Goal: Task Accomplishment & Management: Complete application form

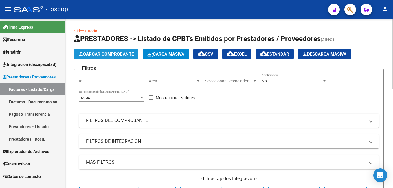
click at [114, 53] on span "Cargar Comprobante" at bounding box center [106, 53] width 55 height 5
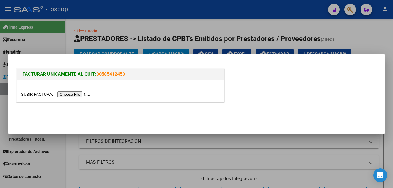
click at [75, 93] on input "file" at bounding box center [57, 94] width 73 height 6
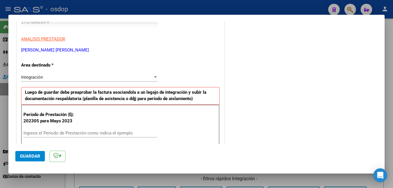
scroll to position [145, 0]
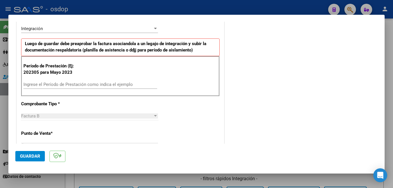
click at [54, 82] on div "Ingrese el Período de Prestación como indica el ejemplo" at bounding box center [90, 84] width 134 height 9
click at [54, 83] on input "Ingrese el Período de Prestación como indica el ejemplo" at bounding box center [90, 84] width 134 height 5
type input "202507"
click at [32, 155] on span "Guardar" at bounding box center [30, 156] width 20 height 5
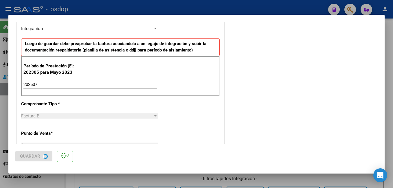
scroll to position [0, 0]
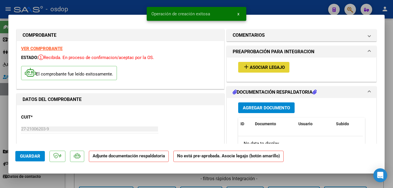
click at [257, 67] on span "Asociar Legajo" at bounding box center [267, 67] width 35 height 5
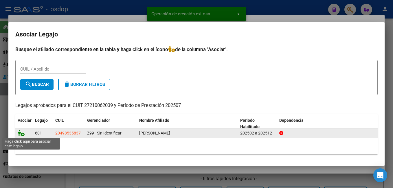
click at [20, 132] on icon at bounding box center [21, 133] width 7 height 6
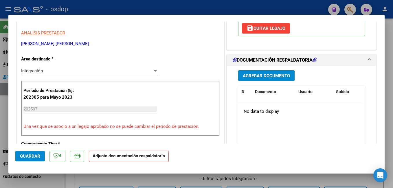
scroll to position [116, 0]
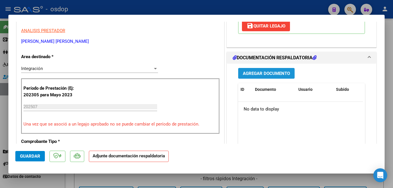
click at [255, 71] on span "Agregar Documento" at bounding box center [266, 73] width 47 height 5
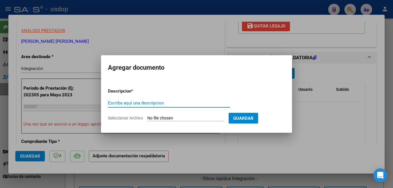
click at [124, 102] on input "Escriba aquí una descripcion" at bounding box center [169, 102] width 122 height 5
type input "PLANILLA ASISTENCIA"
click at [186, 115] on form "Descripcion * PLANILLA ASISTENCIA Escriba aquí una descripcion Seleccionar Arch…" at bounding box center [196, 105] width 177 height 42
click at [187, 118] on input "Seleccionar Archivo" at bounding box center [185, 118] width 77 height 5
type input "C:\fakepath\[PERSON_NAME] 07-25.pdf"
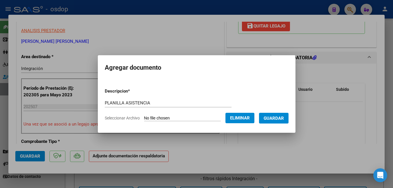
click at [280, 119] on span "Guardar" at bounding box center [273, 118] width 20 height 5
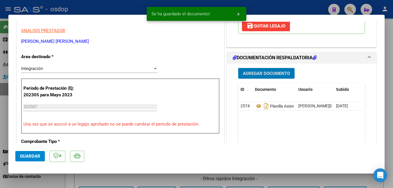
click at [33, 157] on span "Guardar" at bounding box center [30, 156] width 20 height 5
drag, startPoint x: 121, startPoint y: 6, endPoint x: 142, endPoint y: 78, distance: 75.0
click at [120, 7] on div at bounding box center [196, 94] width 393 height 188
type input "$ 0,00"
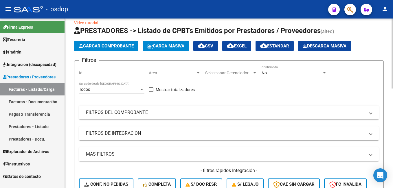
scroll to position [0, 0]
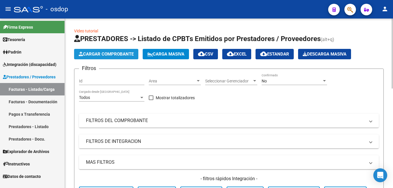
click at [107, 52] on span "Cargar Comprobante" at bounding box center [106, 53] width 55 height 5
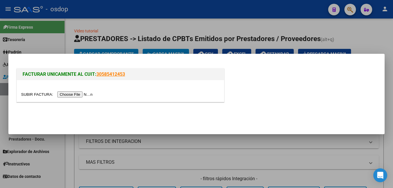
click at [72, 94] on input "file" at bounding box center [57, 94] width 73 height 6
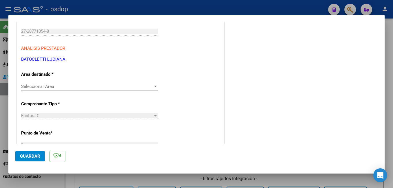
scroll to position [116, 0]
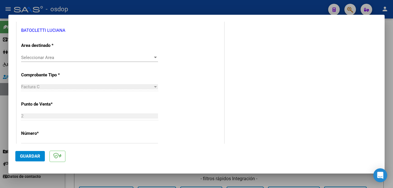
click at [46, 56] on span "Seleccionar Area" at bounding box center [87, 57] width 132 height 5
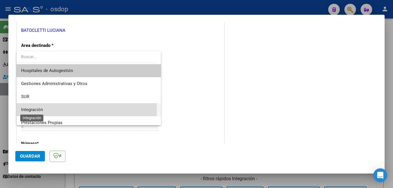
click at [34, 110] on span "Integración" at bounding box center [32, 109] width 22 height 5
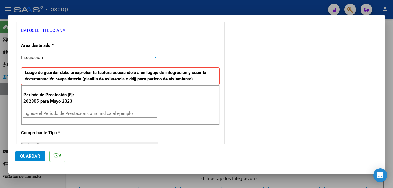
click at [65, 115] on input "Ingrese el Período de Prestación como indica el ejemplo" at bounding box center [90, 113] width 134 height 5
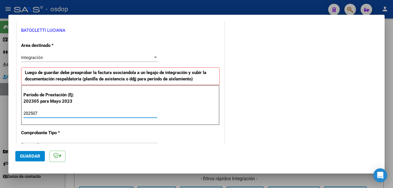
type input "202507"
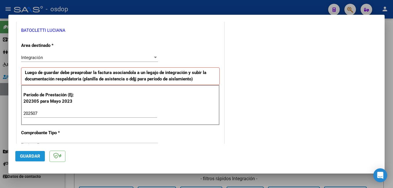
click at [26, 154] on span "Guardar" at bounding box center [30, 156] width 20 height 5
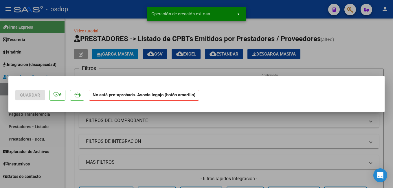
scroll to position [0, 0]
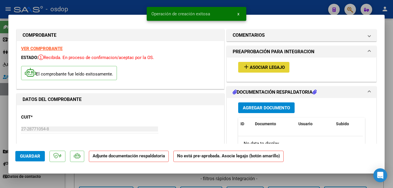
click at [258, 69] on span "Asociar Legajo" at bounding box center [267, 67] width 35 height 5
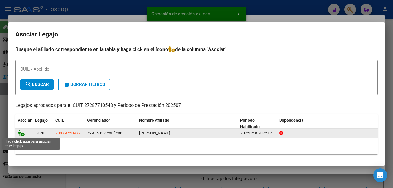
click at [21, 132] on icon at bounding box center [21, 133] width 7 height 6
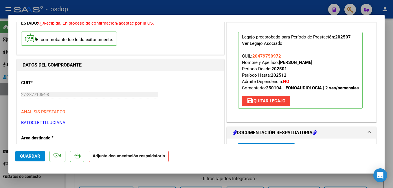
scroll to position [87, 0]
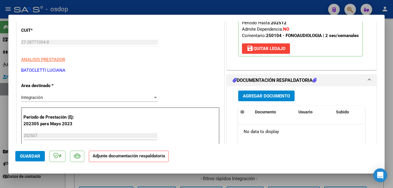
click at [274, 98] on span "Agregar Documento" at bounding box center [266, 95] width 47 height 5
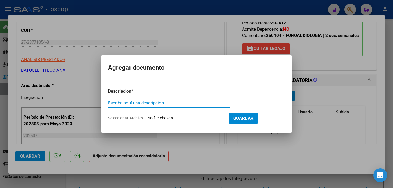
click at [121, 100] on input "Escriba aquí una descripcion" at bounding box center [169, 102] width 122 height 5
type input "planilla de asistencia"
click at [179, 118] on input "Seleccionar Archivo" at bounding box center [185, 118] width 77 height 5
type input "C:\fakepath\PLANILLA JULIO.pdf"
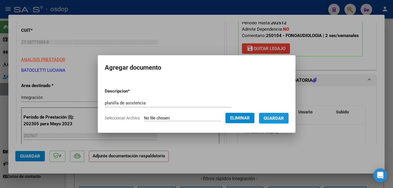
click at [288, 115] on button "Guardar" at bounding box center [273, 118] width 29 height 11
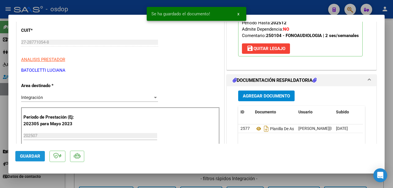
click at [32, 156] on span "Guardar" at bounding box center [30, 156] width 20 height 5
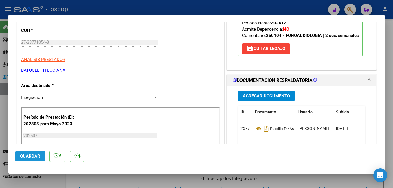
click at [32, 156] on span "Guardar" at bounding box center [30, 156] width 20 height 5
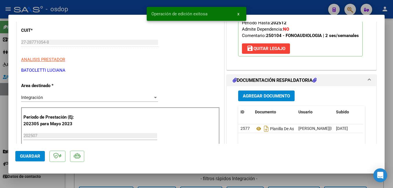
click at [129, 9] on div at bounding box center [196, 94] width 393 height 188
type input "$ 0,00"
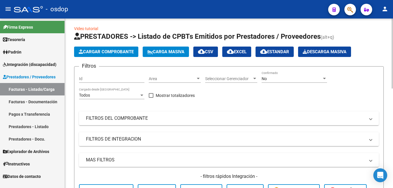
scroll to position [0, 0]
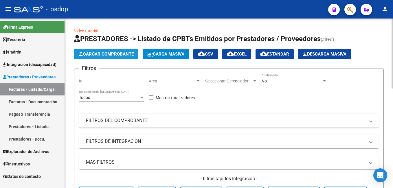
click at [99, 53] on span "Cargar Comprobante" at bounding box center [106, 53] width 55 height 5
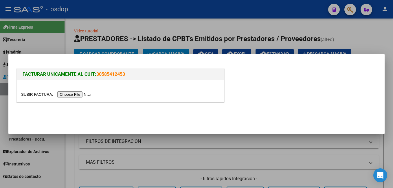
click at [70, 93] on input "file" at bounding box center [57, 94] width 73 height 6
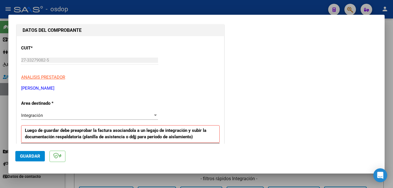
scroll to position [116, 0]
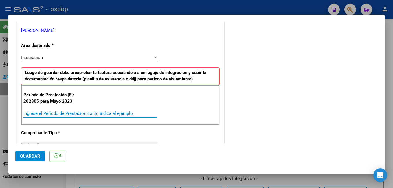
click at [48, 112] on input "Ingrese el Período de Prestación como indica el ejemplo" at bounding box center [90, 113] width 134 height 5
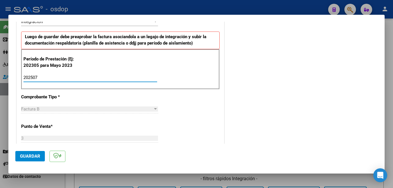
scroll to position [173, 0]
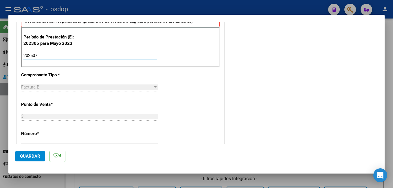
type input "202507"
click at [27, 158] on span "Guardar" at bounding box center [30, 156] width 20 height 5
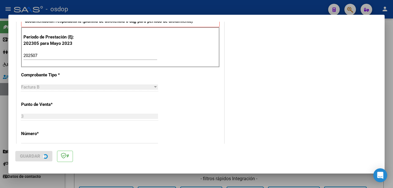
scroll to position [0, 0]
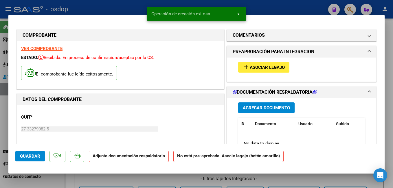
click at [258, 69] on span "Asociar Legajo" at bounding box center [267, 67] width 35 height 5
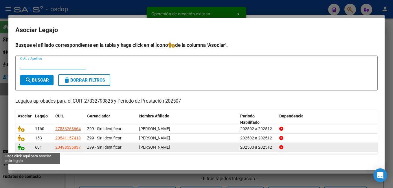
click at [21, 149] on icon at bounding box center [21, 147] width 7 height 6
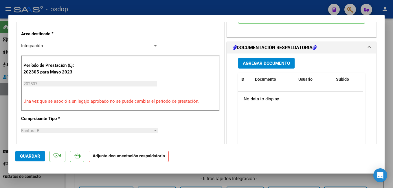
scroll to position [145, 0]
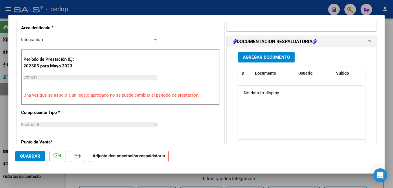
click at [252, 54] on button "Agregar Documento" at bounding box center [266, 57] width 56 height 11
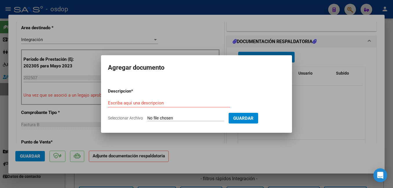
click at [135, 100] on div "Escriba aquí una descripcion" at bounding box center [169, 103] width 122 height 9
click at [134, 101] on input "Escriba aquí una descripcion" at bounding box center [169, 102] width 122 height 5
type input "planilla asistencia"
click at [190, 117] on input "Seleccionar Archivo" at bounding box center [185, 118] width 77 height 5
type input "C:\fakepath\[PERSON_NAME] asistencia julio psp 2025.pdf"
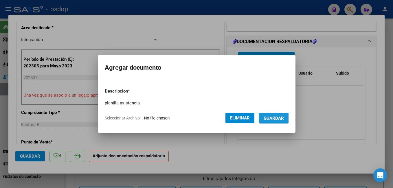
click at [280, 118] on span "Guardar" at bounding box center [273, 118] width 20 height 5
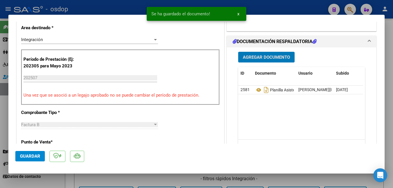
click at [30, 156] on span "Guardar" at bounding box center [30, 156] width 20 height 5
click at [133, 10] on div at bounding box center [196, 94] width 393 height 188
type input "$ 0,00"
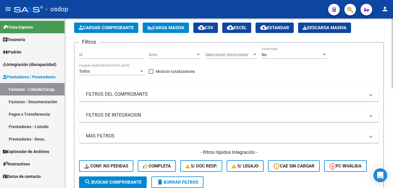
scroll to position [0, 0]
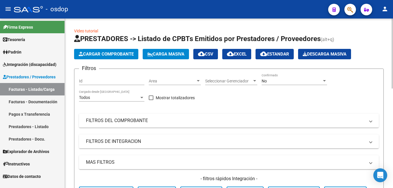
click at [116, 54] on span "Cargar Comprobante" at bounding box center [106, 53] width 55 height 5
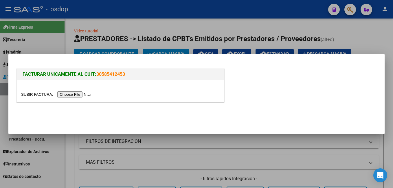
click at [74, 93] on input "file" at bounding box center [57, 94] width 73 height 6
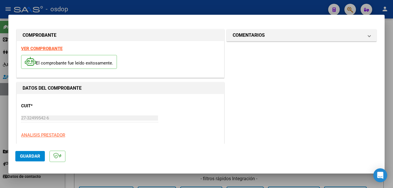
scroll to position [87, 0]
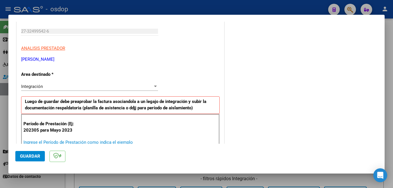
click at [60, 141] on input "Ingrese el Período de Prestación como indica el ejemplo" at bounding box center [90, 142] width 134 height 5
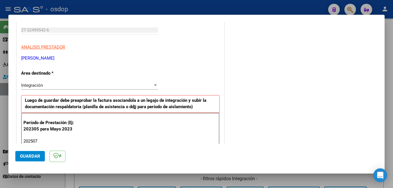
type input "202507"
click at [26, 157] on span "Guardar" at bounding box center [30, 156] width 20 height 5
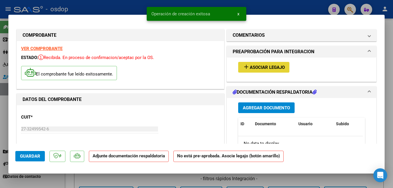
click at [256, 69] on span "Asociar Legajo" at bounding box center [267, 67] width 35 height 5
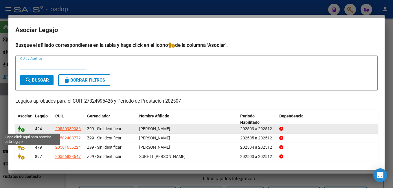
click at [21, 128] on icon at bounding box center [21, 128] width 7 height 6
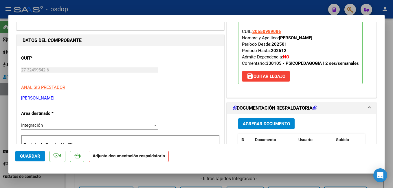
scroll to position [87, 0]
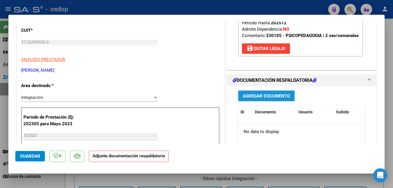
click at [257, 97] on span "Agregar Documento" at bounding box center [266, 95] width 47 height 5
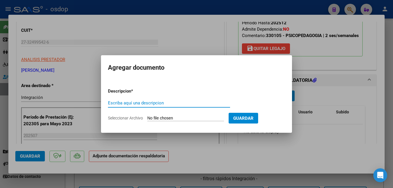
click at [136, 104] on input "Escriba aquí una descripcion" at bounding box center [169, 102] width 122 height 5
type input "planilla de asistencia"
click at [189, 117] on input "Seleccionar Archivo" at bounding box center [185, 118] width 77 height 5
type input "C:\fakepath\CamScanner [DATE] 19.56.pdf"
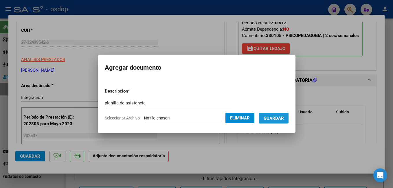
click at [282, 118] on span "Guardar" at bounding box center [273, 118] width 20 height 5
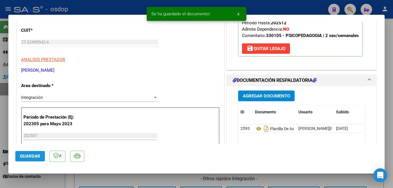
click at [32, 157] on span "Guardar" at bounding box center [30, 156] width 20 height 5
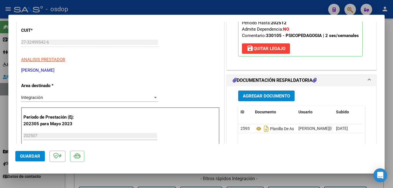
click at [25, 155] on span "Guardar" at bounding box center [30, 156] width 20 height 5
click at [111, 7] on div at bounding box center [196, 94] width 393 height 188
type input "$ 0,00"
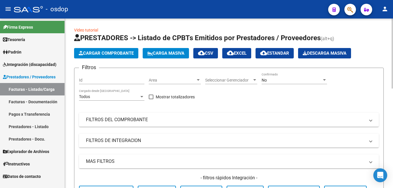
scroll to position [0, 0]
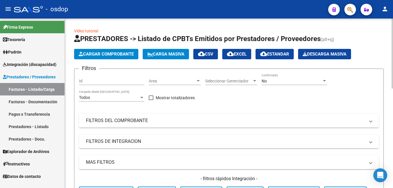
click at [111, 51] on button "Cargar Comprobante" at bounding box center [106, 54] width 64 height 10
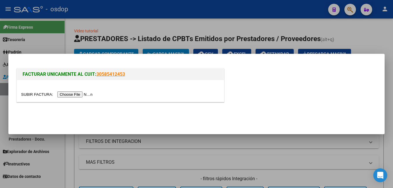
click at [72, 95] on input "file" at bounding box center [57, 94] width 73 height 6
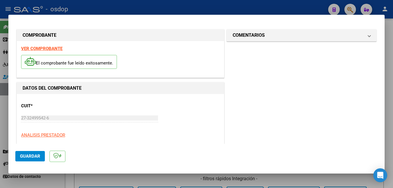
scroll to position [116, 0]
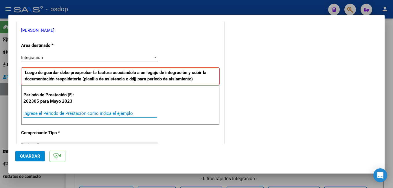
click at [70, 113] on input "Ingrese el Período de Prestación como indica el ejemplo" at bounding box center [90, 113] width 134 height 5
type input "202507"
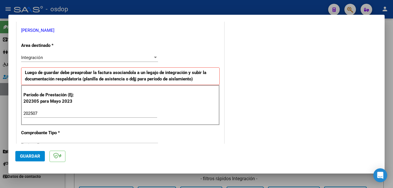
scroll to position [145, 0]
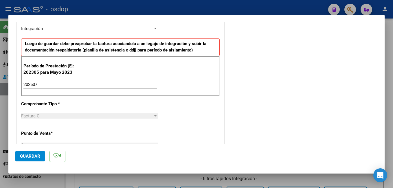
click at [29, 155] on span "Guardar" at bounding box center [30, 156] width 20 height 5
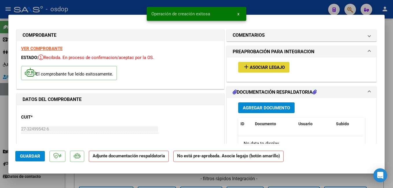
click at [262, 67] on span "Asociar Legajo" at bounding box center [267, 67] width 35 height 5
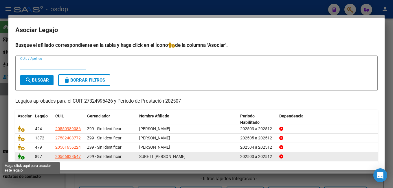
click at [20, 157] on icon at bounding box center [21, 156] width 7 height 6
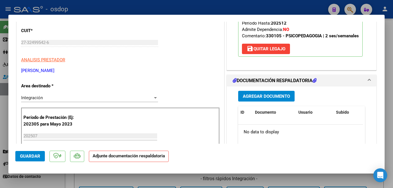
scroll to position [116, 0]
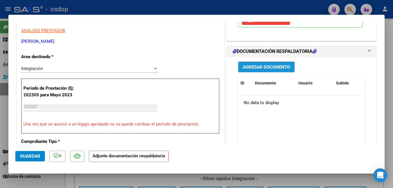
click at [272, 66] on span "Agregar Documento" at bounding box center [266, 66] width 47 height 5
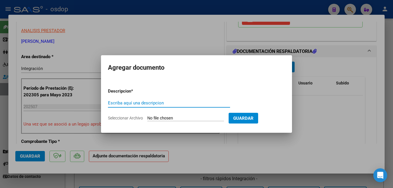
click at [140, 102] on input "Escriba aquí una descripcion" at bounding box center [169, 102] width 122 height 5
type input "planilla de asistencia"
click at [191, 116] on input "Seleccionar Archivo" at bounding box center [185, 118] width 77 height 5
type input "C:\fakepath\ASISTENCIA.pdf"
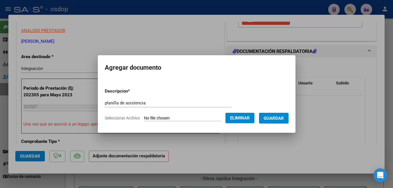
click at [283, 117] on span "Guardar" at bounding box center [273, 118] width 20 height 5
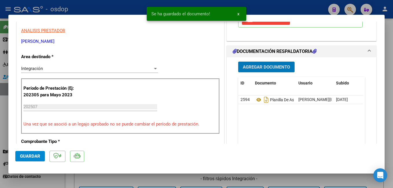
click at [29, 157] on span "Guardar" at bounding box center [30, 156] width 20 height 5
click at [129, 9] on div at bounding box center [196, 94] width 393 height 188
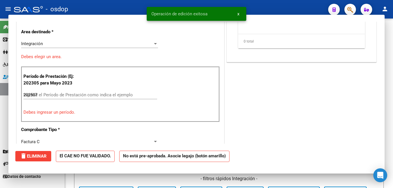
type input "$ 0,00"
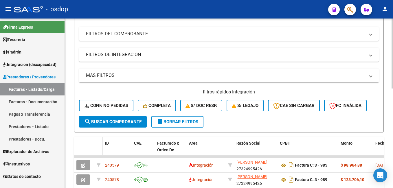
scroll to position [0, 0]
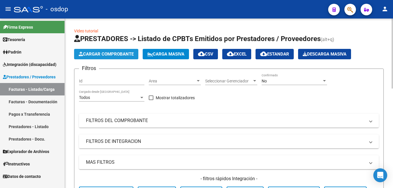
click at [94, 53] on span "Cargar Comprobante" at bounding box center [106, 53] width 55 height 5
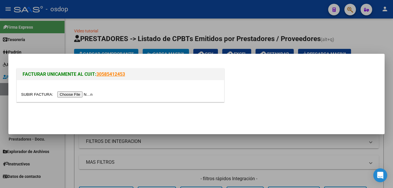
click at [72, 95] on input "file" at bounding box center [57, 94] width 73 height 6
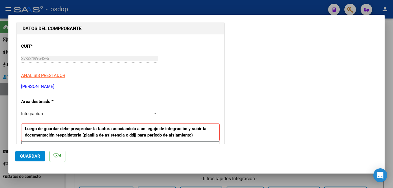
scroll to position [116, 0]
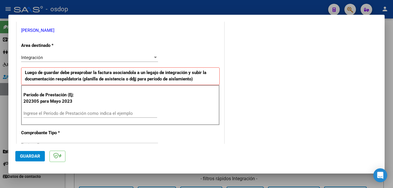
click at [75, 114] on input "Ingrese el Período de Prestación como indica el ejemplo" at bounding box center [90, 113] width 134 height 5
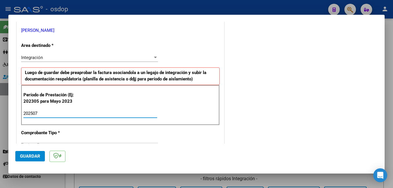
type input "202507"
click at [32, 156] on span "Guardar" at bounding box center [30, 156] width 20 height 5
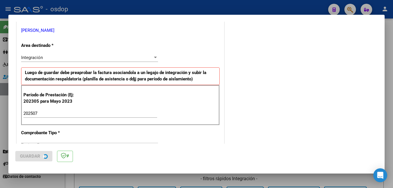
scroll to position [0, 0]
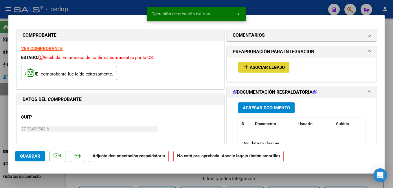
click at [265, 63] on button "add Asociar Legajo" at bounding box center [263, 67] width 51 height 11
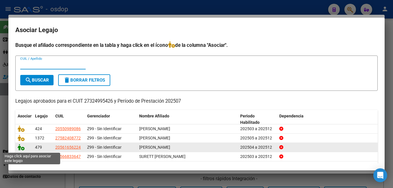
click at [22, 147] on icon at bounding box center [21, 147] width 7 height 6
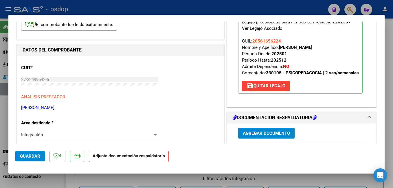
scroll to position [58, 0]
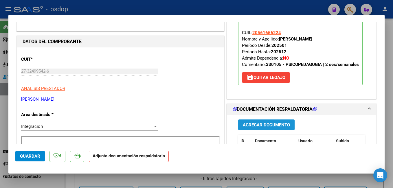
click at [260, 122] on span "Agregar Documento" at bounding box center [266, 124] width 47 height 5
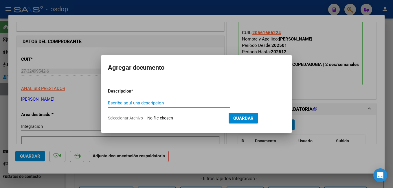
click at [146, 104] on input "Escriba aquí una descripcion" at bounding box center [169, 102] width 122 height 5
type input "planilla asistencia"
click at [188, 115] on form "Descripcion * planilla asistencia Escriba aquí una descripcion Seleccionar Arch…" at bounding box center [196, 105] width 177 height 42
click at [184, 117] on input "Seleccionar Archivo" at bounding box center [185, 118] width 77 height 5
type input "C:\fakepath\CamScanner [DATE] 19.34.pdf"
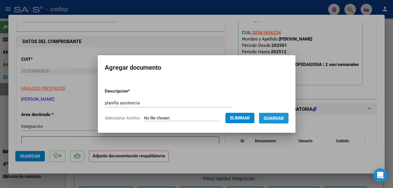
click at [284, 116] on span "Guardar" at bounding box center [273, 118] width 20 height 5
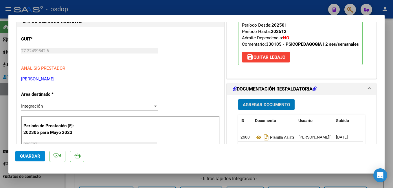
scroll to position [87, 0]
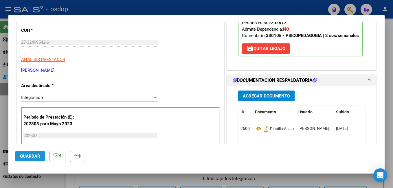
click at [32, 158] on span "Guardar" at bounding box center [30, 156] width 20 height 5
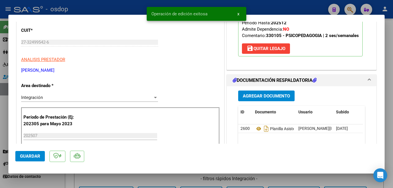
click at [109, 7] on div at bounding box center [196, 94] width 393 height 188
type input "$ 0,00"
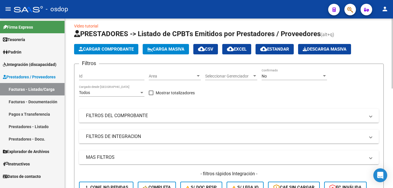
scroll to position [0, 0]
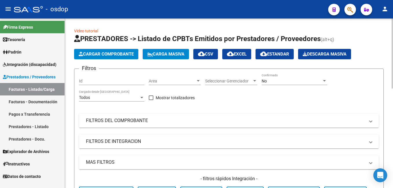
click at [105, 53] on span "Cargar Comprobante" at bounding box center [106, 53] width 55 height 5
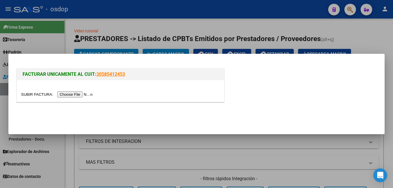
click at [65, 95] on input "file" at bounding box center [57, 94] width 73 height 6
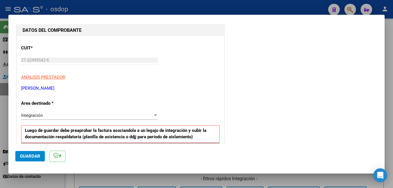
scroll to position [145, 0]
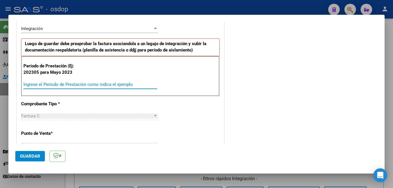
click at [80, 83] on input "Ingrese el Período de Prestación como indica el ejemplo" at bounding box center [90, 84] width 134 height 5
type input "202507"
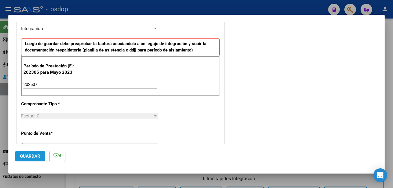
click at [28, 156] on span "Guardar" at bounding box center [30, 156] width 20 height 5
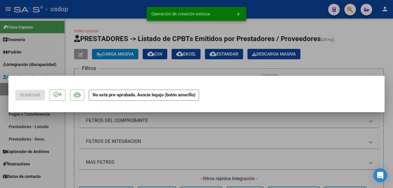
scroll to position [0, 0]
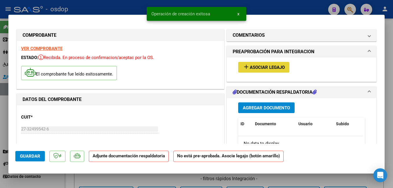
click at [255, 67] on span "Asociar Legajo" at bounding box center [267, 67] width 35 height 5
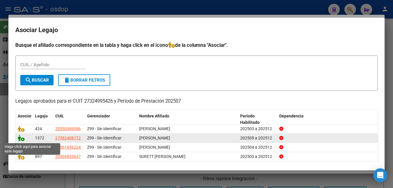
click at [21, 136] on icon at bounding box center [21, 138] width 7 height 6
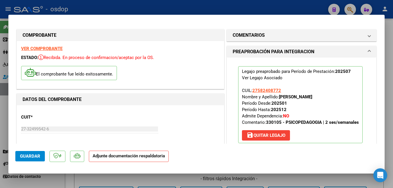
scroll to position [87, 0]
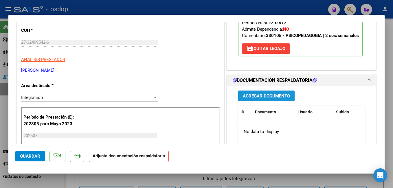
click at [267, 94] on span "Agregar Documento" at bounding box center [266, 95] width 47 height 5
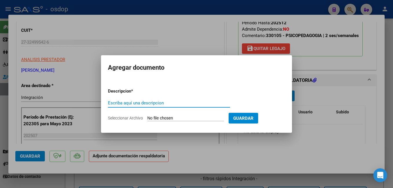
click at [135, 102] on input "Escriba aquí una descripcion" at bounding box center [169, 102] width 122 height 5
type input "planilla de asistencia"
click at [190, 116] on input "Seleccionar Archivo" at bounding box center [185, 118] width 77 height 5
type input "C:\fakepath\CamScanner [DATE] 19.30.pdf"
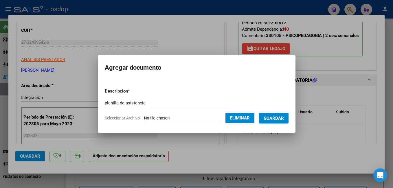
click at [284, 118] on span "Guardar" at bounding box center [273, 118] width 20 height 5
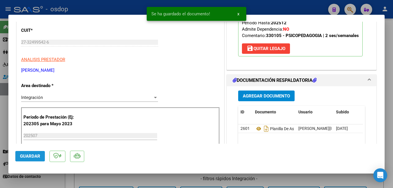
click at [31, 156] on span "Guardar" at bounding box center [30, 156] width 20 height 5
click at [121, 8] on div at bounding box center [196, 94] width 393 height 188
type input "$ 0,00"
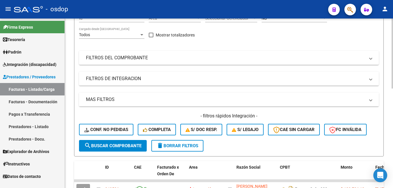
scroll to position [0, 0]
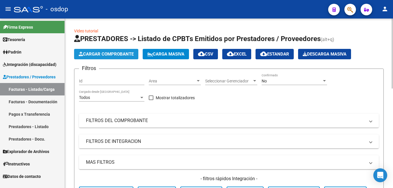
click at [113, 56] on span "Cargar Comprobante" at bounding box center [106, 53] width 55 height 5
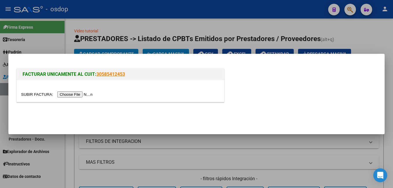
click at [72, 91] on div at bounding box center [120, 91] width 207 height 22
click at [71, 95] on input "file" at bounding box center [57, 94] width 73 height 6
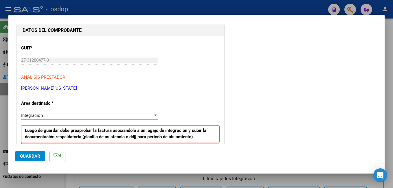
scroll to position [87, 0]
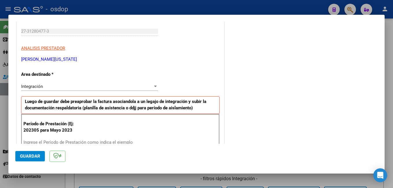
drag, startPoint x: 50, startPoint y: 136, endPoint x: 47, endPoint y: 141, distance: 4.9
click at [50, 138] on div "Período de Prestación (Ej: 202305 para Mayo 2023 Ingrese el Período de Prestaci…" at bounding box center [120, 134] width 198 height 40
click at [47, 141] on input "Ingrese el Período de Prestación como indica el ejemplo" at bounding box center [90, 142] width 134 height 5
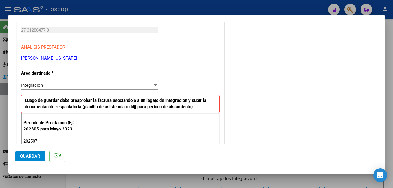
type input "202507"
click at [25, 154] on span "Guardar" at bounding box center [30, 156] width 20 height 5
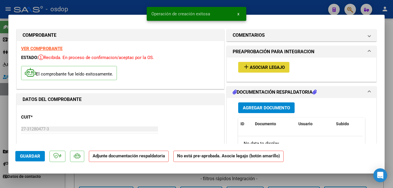
click at [258, 65] on span "Asociar Legajo" at bounding box center [267, 67] width 35 height 5
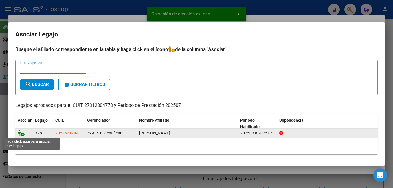
click at [22, 132] on icon at bounding box center [21, 133] width 7 height 6
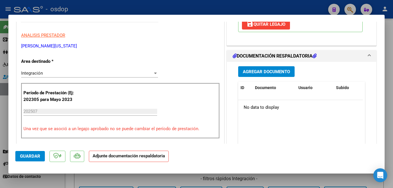
scroll to position [116, 0]
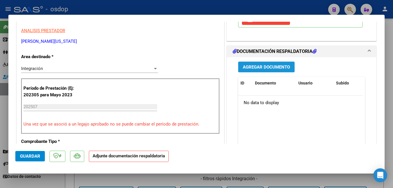
click at [267, 67] on span "Agregar Documento" at bounding box center [266, 66] width 47 height 5
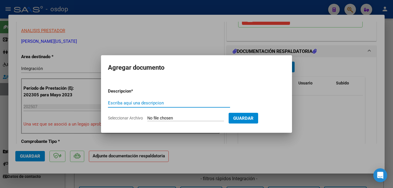
click at [123, 103] on input "Escriba aquí una descripcion" at bounding box center [169, 102] width 122 height 5
type input "planillas asistencia"
click at [191, 116] on input "Seleccionar Archivo" at bounding box center [185, 118] width 77 height 5
type input "C:\fakepath\pianoski psp julio.pdf"
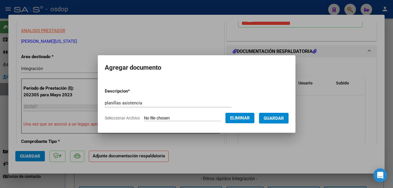
click at [284, 119] on span "Guardar" at bounding box center [273, 118] width 20 height 5
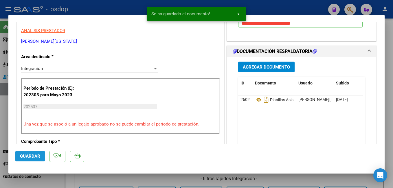
click at [25, 156] on span "Guardar" at bounding box center [30, 156] width 20 height 5
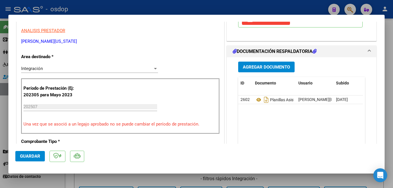
click at [32, 156] on span "Guardar" at bounding box center [30, 156] width 20 height 5
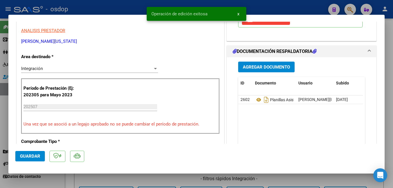
click at [151, 7] on snack-bar-container "Operación de edición exitosa x" at bounding box center [196, 14] width 99 height 14
click at [123, 7] on div at bounding box center [196, 94] width 393 height 188
type input "$ 0,00"
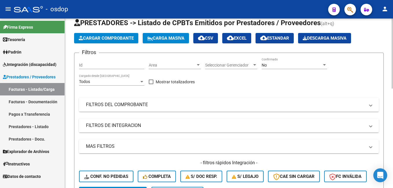
scroll to position [0, 0]
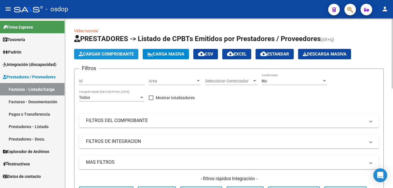
click at [112, 51] on button "Cargar Comprobante" at bounding box center [106, 54] width 64 height 10
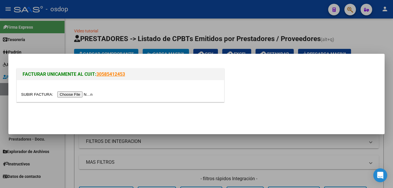
click at [75, 95] on input "file" at bounding box center [57, 94] width 73 height 6
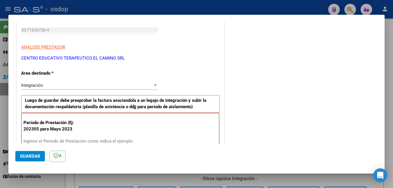
scroll to position [116, 0]
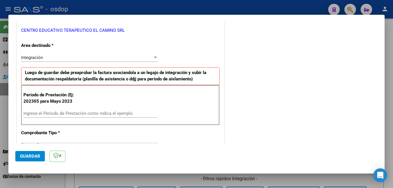
click at [83, 114] on input "Ingrese el Período de Prestación como indica el ejemplo" at bounding box center [90, 113] width 134 height 5
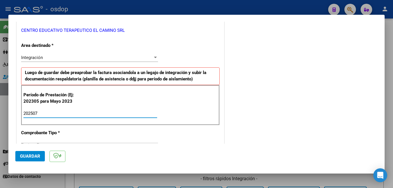
type input "202507"
click at [27, 155] on span "Guardar" at bounding box center [30, 156] width 20 height 5
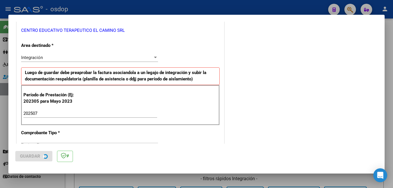
scroll to position [0, 0]
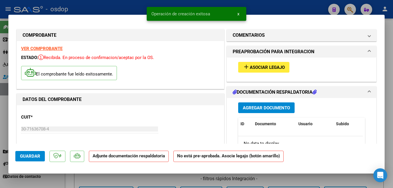
click at [259, 66] on span "Asociar Legajo" at bounding box center [267, 67] width 35 height 5
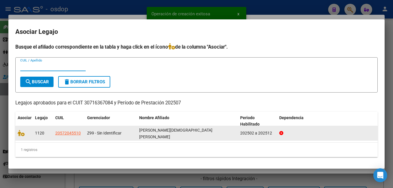
click at [16, 134] on datatable-body-cell at bounding box center [23, 133] width 17 height 14
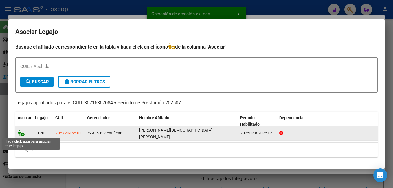
click at [19, 134] on icon at bounding box center [21, 133] width 7 height 6
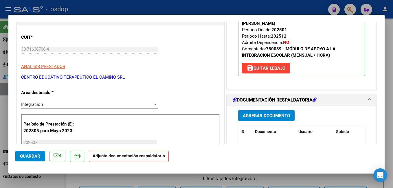
scroll to position [116, 0]
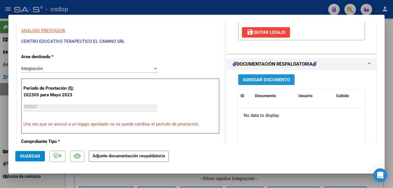
click at [258, 77] on span "Agregar Documento" at bounding box center [266, 79] width 47 height 5
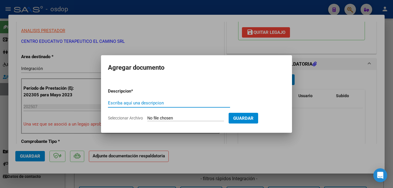
click at [128, 101] on input "Escriba aquí una descripcion" at bounding box center [169, 102] width 122 height 5
click at [130, 102] on input "Escriba aquí una descripcion" at bounding box center [169, 102] width 122 height 5
type input "PLANILLA ASISTENCIA"
click at [194, 118] on input "Seleccionar Archivo" at bounding box center [185, 118] width 77 height 5
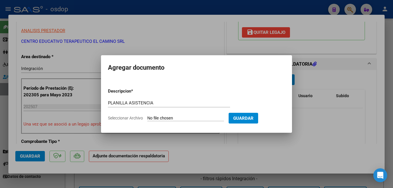
type input "C:\fakepath\[PERSON_NAME][DATE] Integra.pdf"
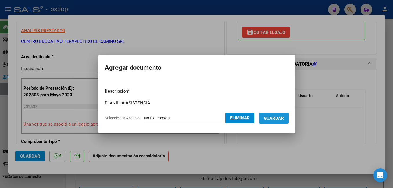
click at [284, 118] on span "Guardar" at bounding box center [273, 118] width 20 height 5
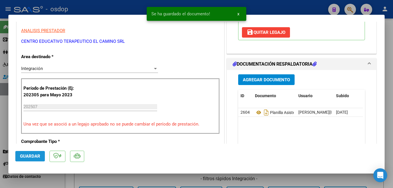
click at [29, 153] on button "Guardar" at bounding box center [29, 156] width 29 height 10
drag, startPoint x: 129, startPoint y: 7, endPoint x: 176, endPoint y: 30, distance: 53.1
click at [129, 7] on div at bounding box center [196, 94] width 393 height 188
type input "$ 0,00"
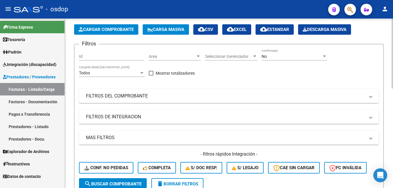
scroll to position [0, 0]
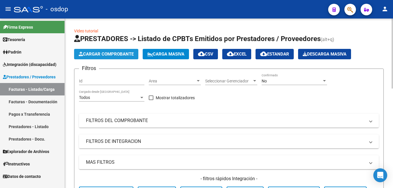
click at [119, 52] on span "Cargar Comprobante" at bounding box center [106, 53] width 55 height 5
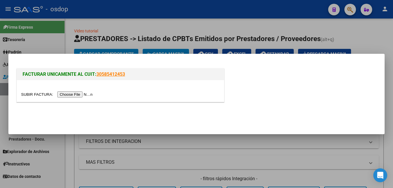
click at [71, 94] on input "file" at bounding box center [57, 94] width 73 height 6
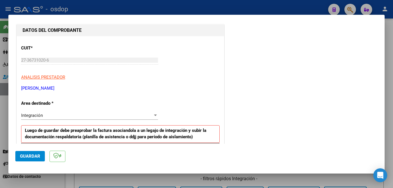
scroll to position [116, 0]
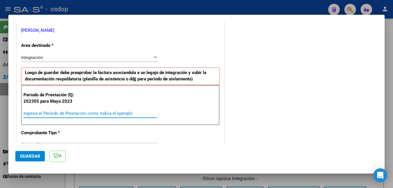
click at [84, 113] on input "Ingrese el Período de Prestación como indica el ejemplo" at bounding box center [90, 113] width 134 height 5
type input "202507"
click at [37, 157] on span "Guardar" at bounding box center [30, 156] width 20 height 5
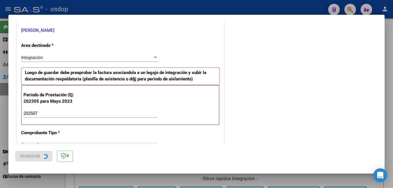
scroll to position [0, 0]
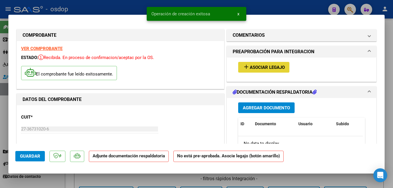
click at [252, 67] on span "Asociar Legajo" at bounding box center [267, 67] width 35 height 5
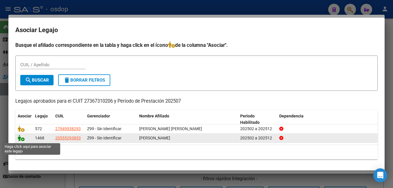
click at [23, 138] on icon at bounding box center [21, 138] width 7 height 6
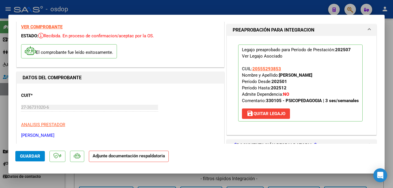
scroll to position [58, 0]
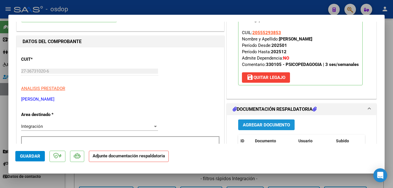
click at [263, 124] on span "Agregar Documento" at bounding box center [266, 124] width 47 height 5
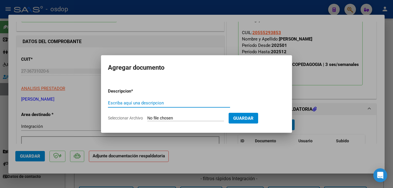
click at [138, 103] on input "Escriba aquí una descripcion" at bounding box center [169, 102] width 122 height 5
type input "PLANILLA ASISTENCIA"
click at [167, 118] on input "Seleccionar Archivo" at bounding box center [185, 118] width 77 height 5
type input "C:\fakepath\ASISTENCIA NINO X13 .pdf"
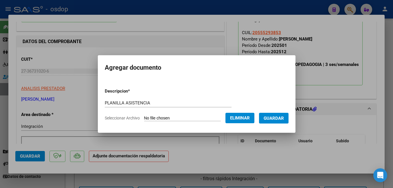
click at [285, 115] on button "Guardar" at bounding box center [273, 118] width 29 height 11
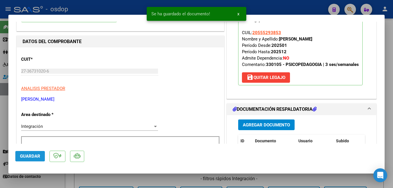
click at [24, 158] on span "Guardar" at bounding box center [30, 156] width 20 height 5
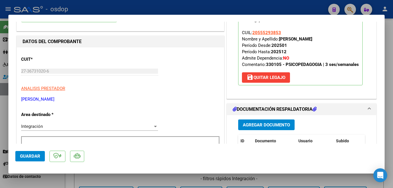
click at [113, 9] on div at bounding box center [196, 94] width 393 height 188
type input "$ 0,00"
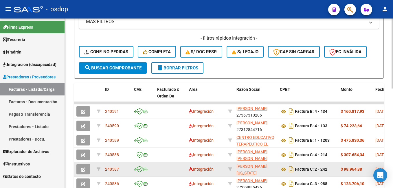
scroll to position [145, 0]
